Goal: Navigation & Orientation: Find specific page/section

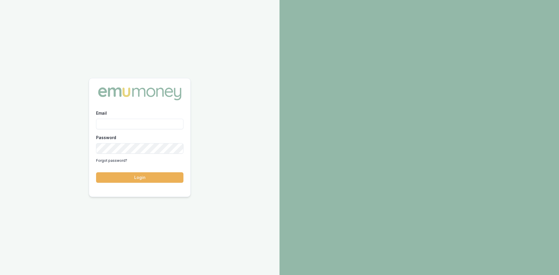
click at [151, 117] on div "Email" at bounding box center [139, 120] width 87 height 20
drag, startPoint x: 151, startPoint y: 120, endPoint x: 153, endPoint y: 125, distance: 5.2
click at [151, 120] on input "Email" at bounding box center [139, 124] width 87 height 10
type input "wendy.fonseka@emumoney.com.au"
click at [166, 180] on button "Login" at bounding box center [139, 177] width 87 height 10
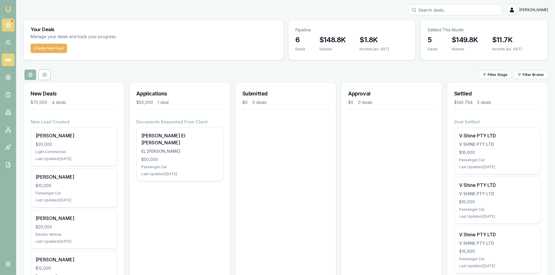
click at [8, 23] on icon at bounding box center [8, 25] width 6 height 6
